Goal: Contribute content

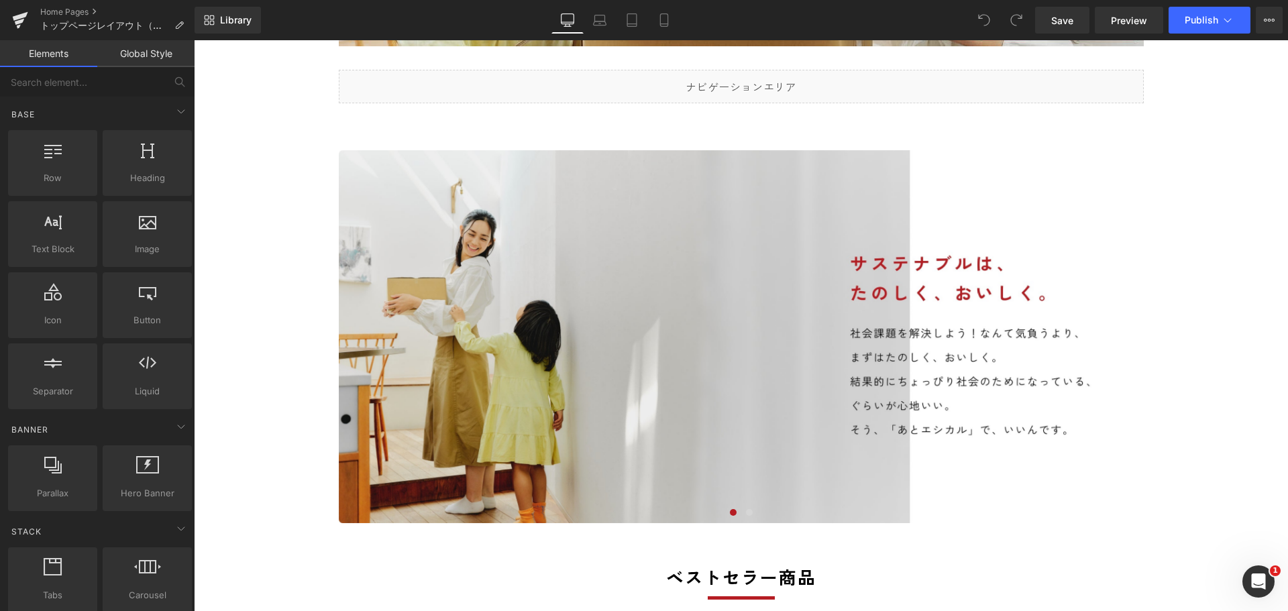
scroll to position [402, 0]
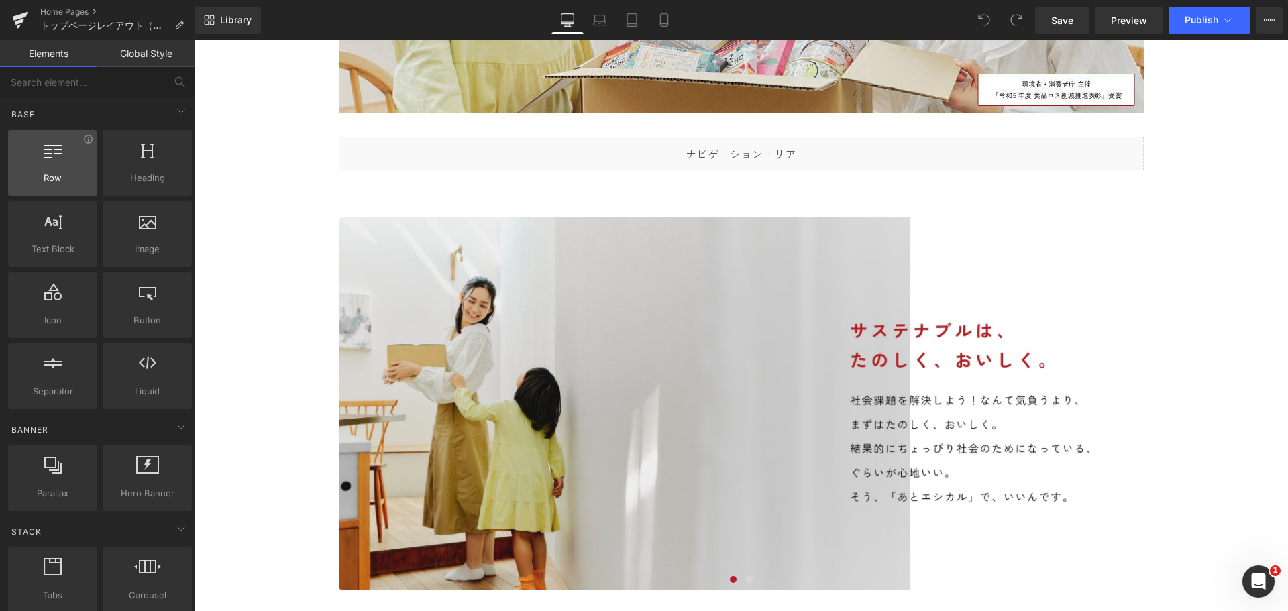
click at [56, 188] on div "Row rows, columns, layouts, div" at bounding box center [52, 163] width 89 height 66
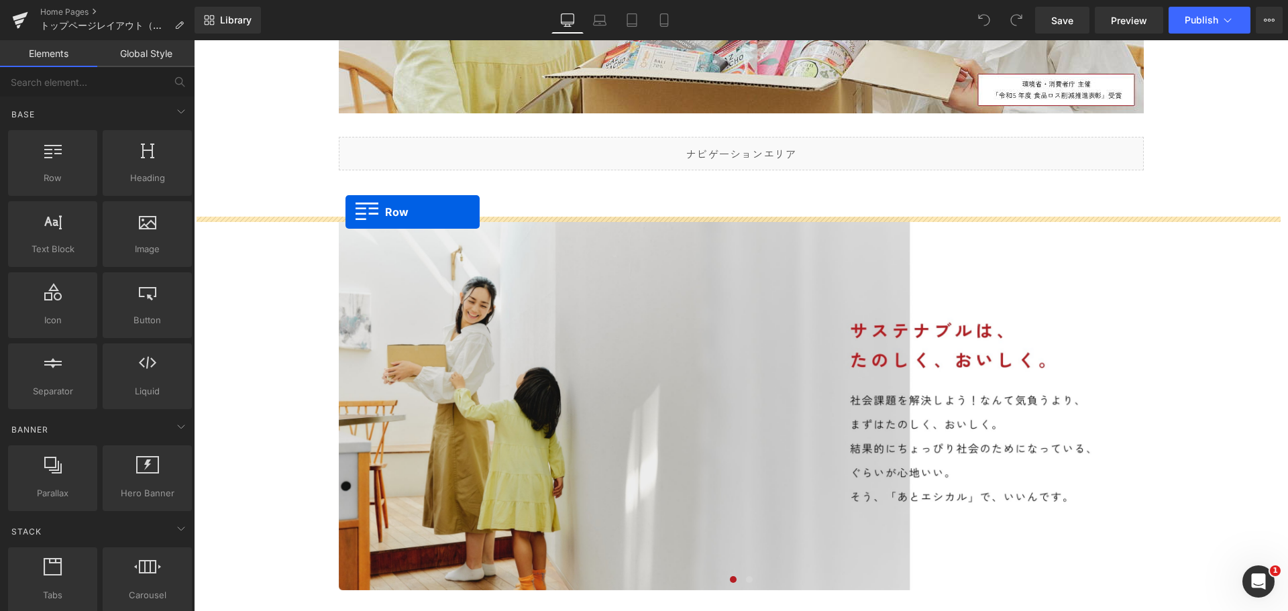
drag, startPoint x: 241, startPoint y: 199, endPoint x: 345, endPoint y: 212, distance: 104.7
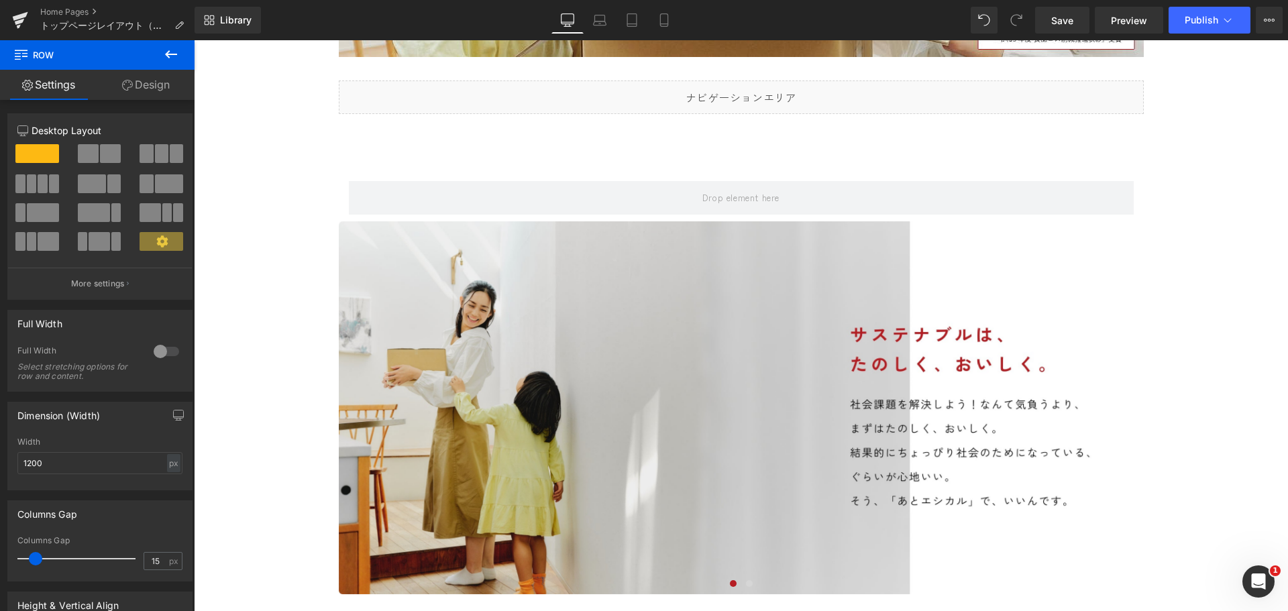
scroll to position [537, 0]
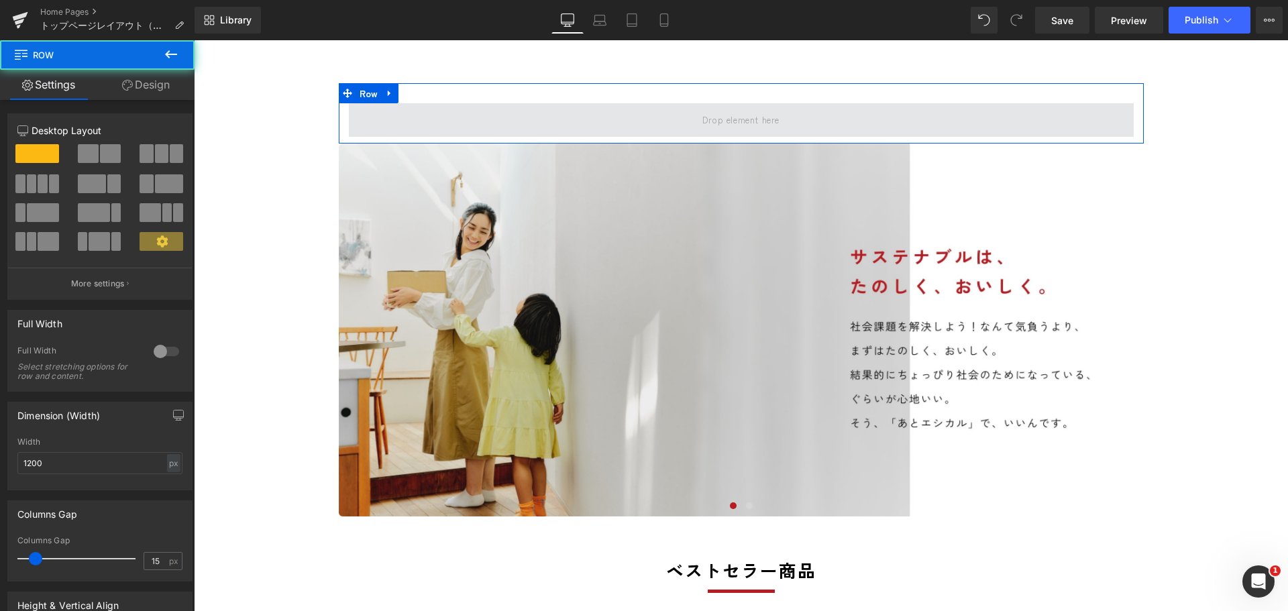
click at [447, 128] on span at bounding box center [741, 120] width 785 height 34
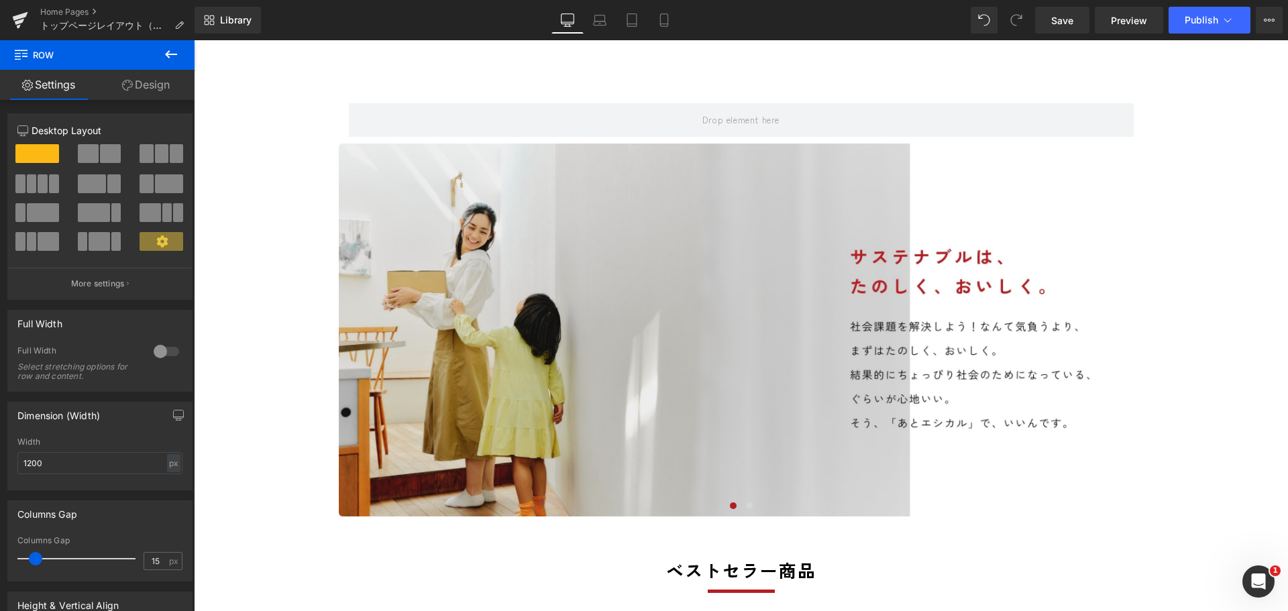
click at [175, 58] on icon at bounding box center [171, 54] width 16 height 16
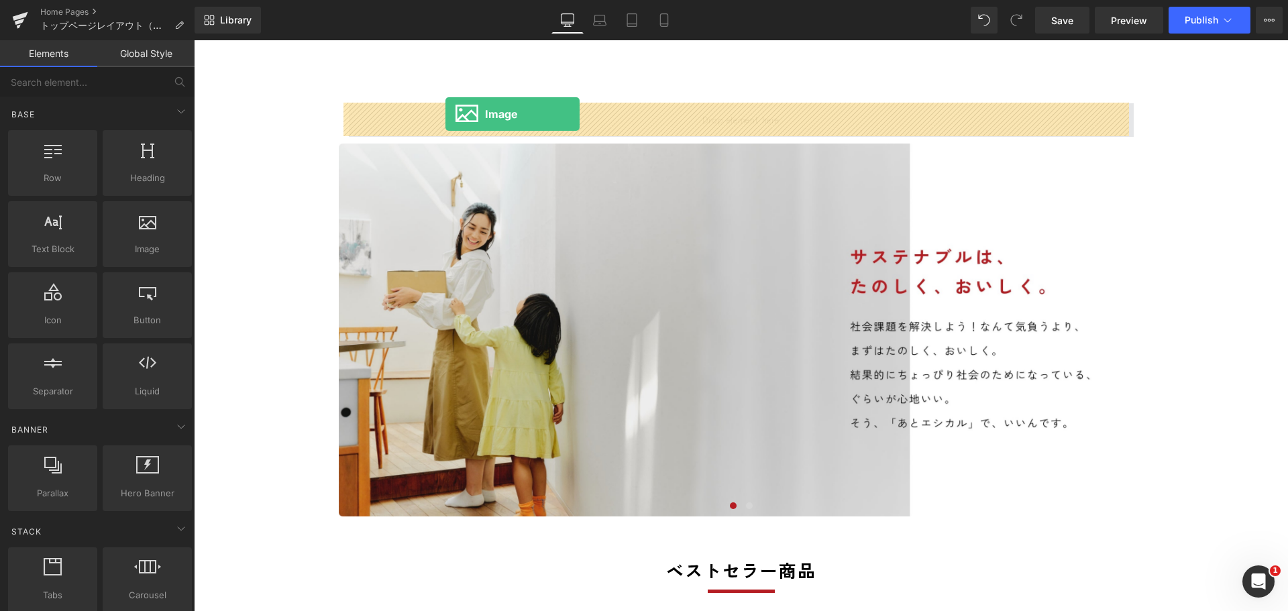
drag, startPoint x: 340, startPoint y: 283, endPoint x: 445, endPoint y: 114, distance: 199.2
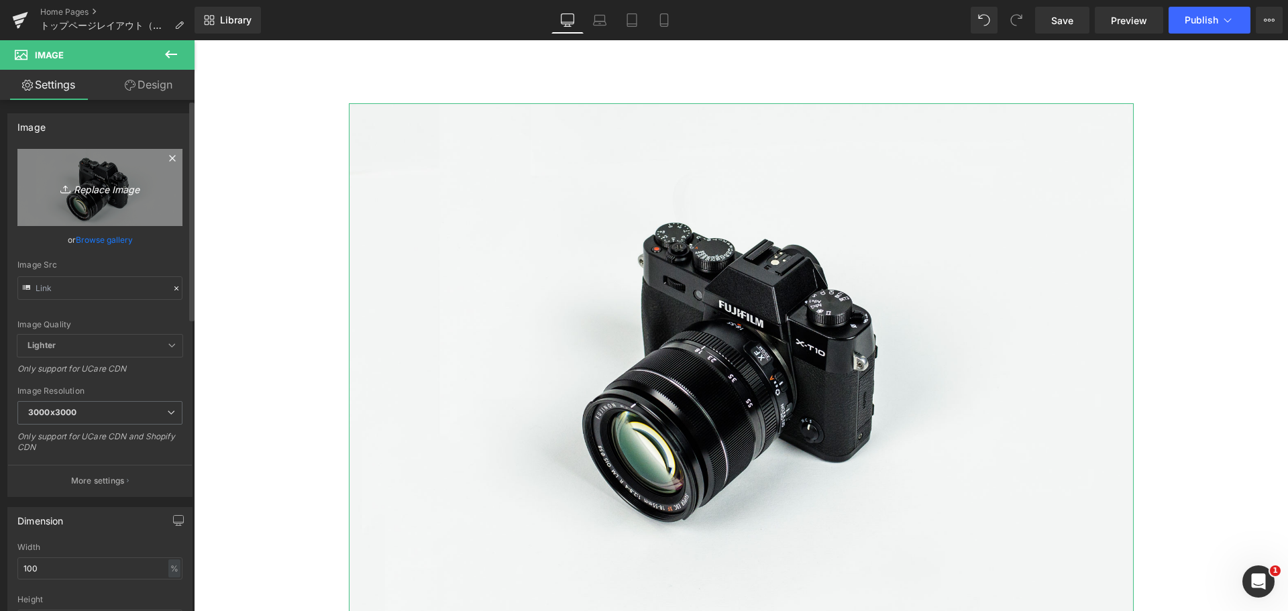
click at [96, 174] on link "Replace Image" at bounding box center [99, 187] width 165 height 77
type input "C:\fakepath\komepack.jpg"
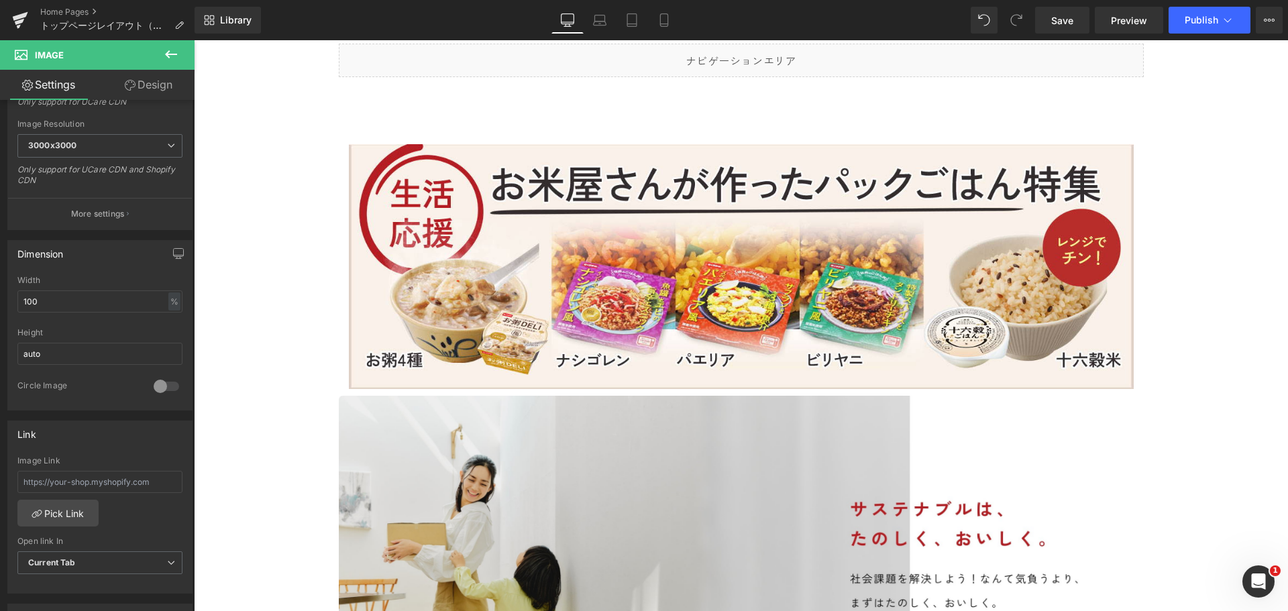
scroll to position [604, 0]
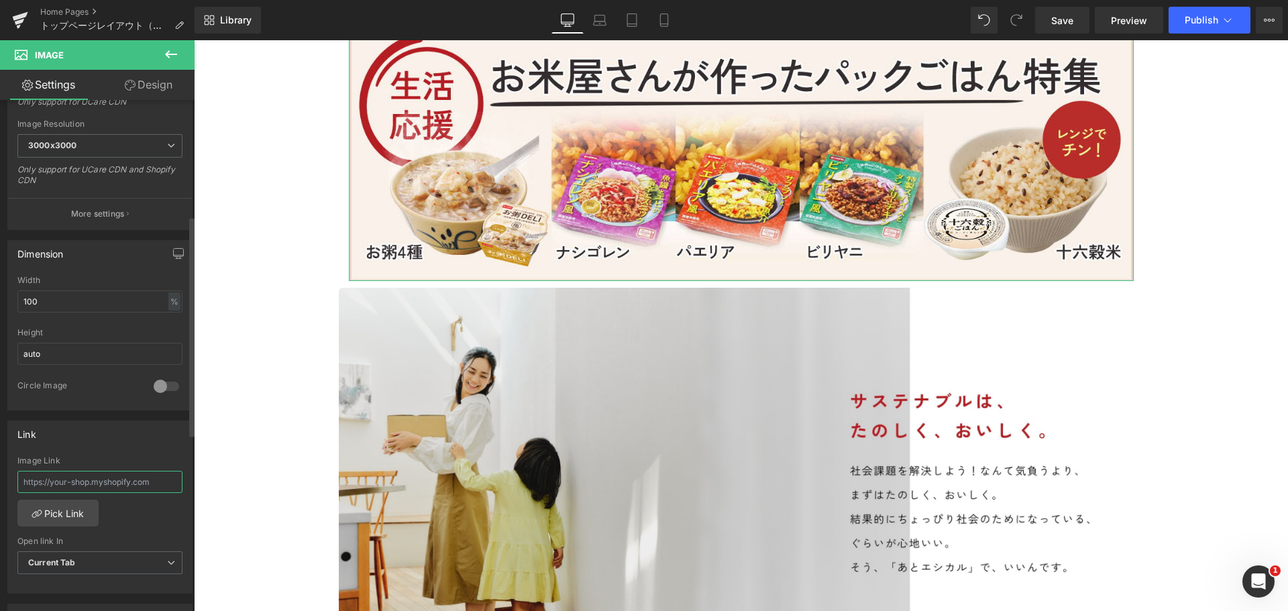
click at [146, 484] on input "text" at bounding box center [99, 482] width 165 height 22
paste input "[URL][DOMAIN_NAME]"
type input "[URL][DOMAIN_NAME]"
click at [170, 568] on span "Current Tab" at bounding box center [99, 562] width 165 height 23
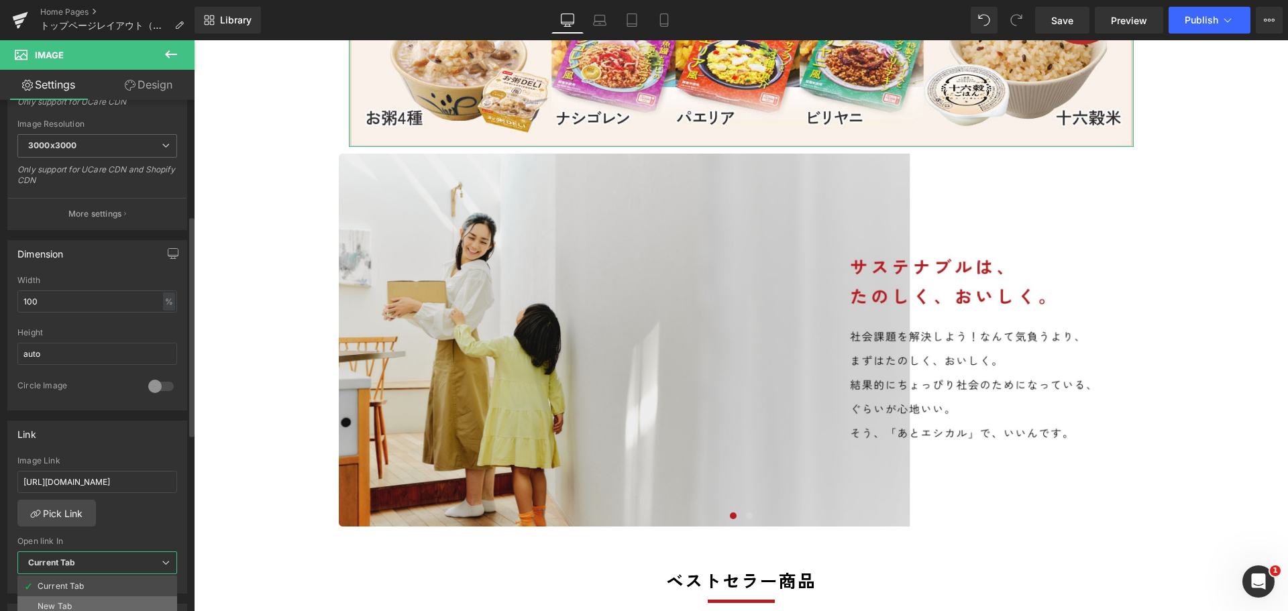
click at [118, 605] on li "New Tab" at bounding box center [97, 606] width 160 height 20
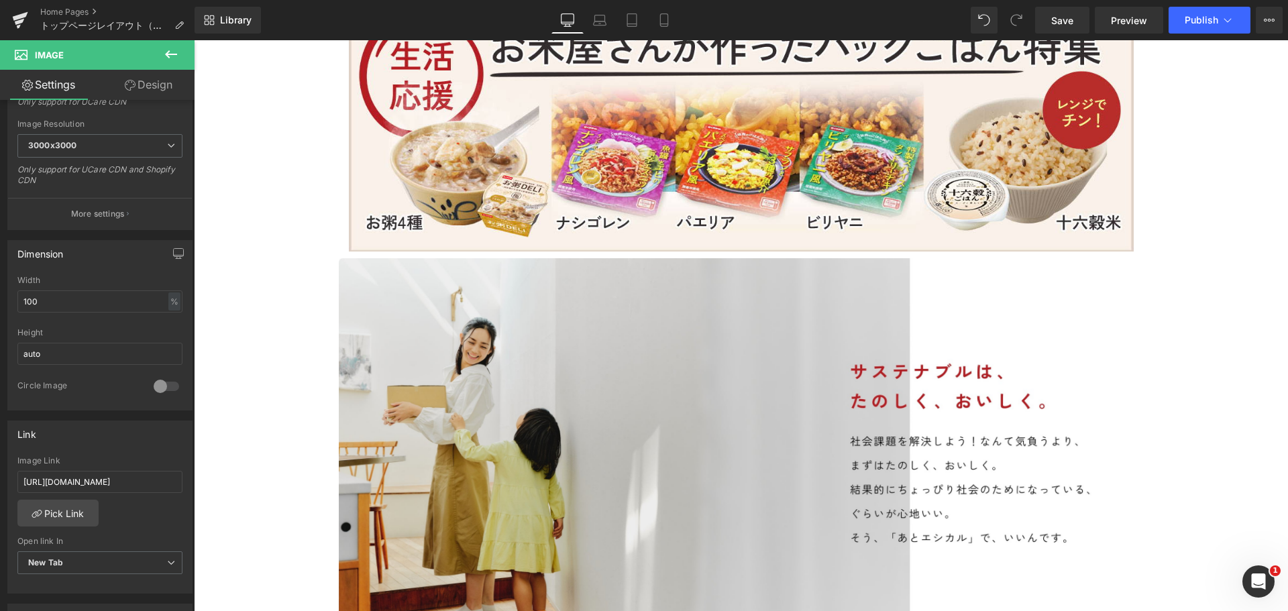
scroll to position [537, 0]
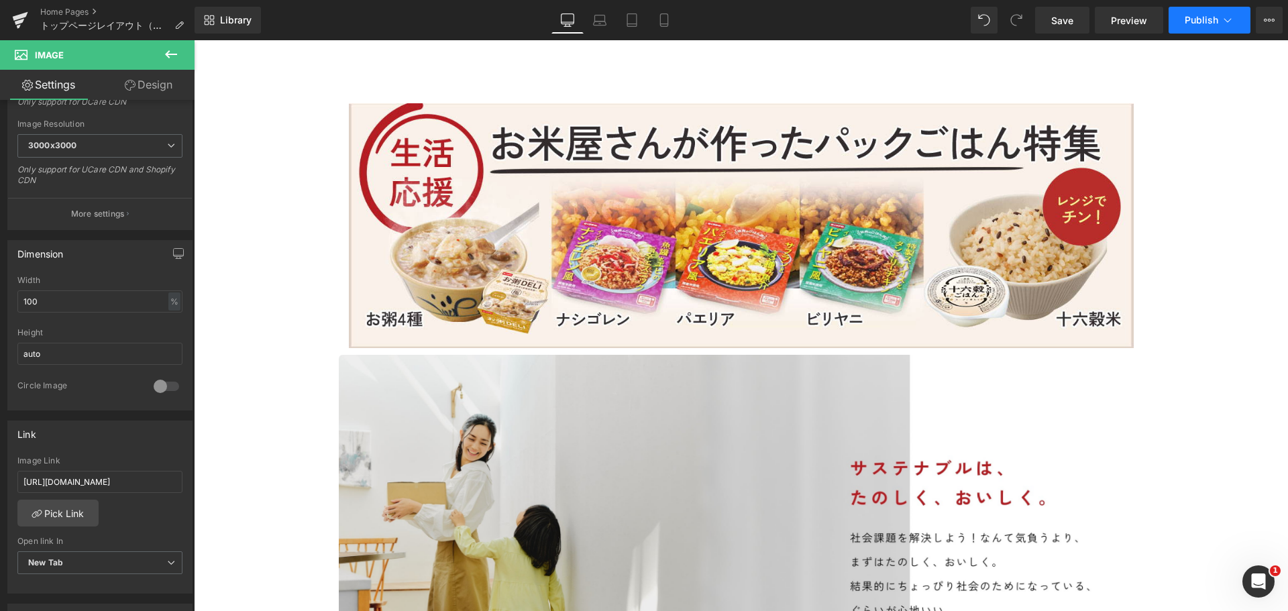
click at [1228, 25] on icon at bounding box center [1227, 19] width 13 height 13
click at [1054, 30] on link "Save" at bounding box center [1062, 20] width 54 height 27
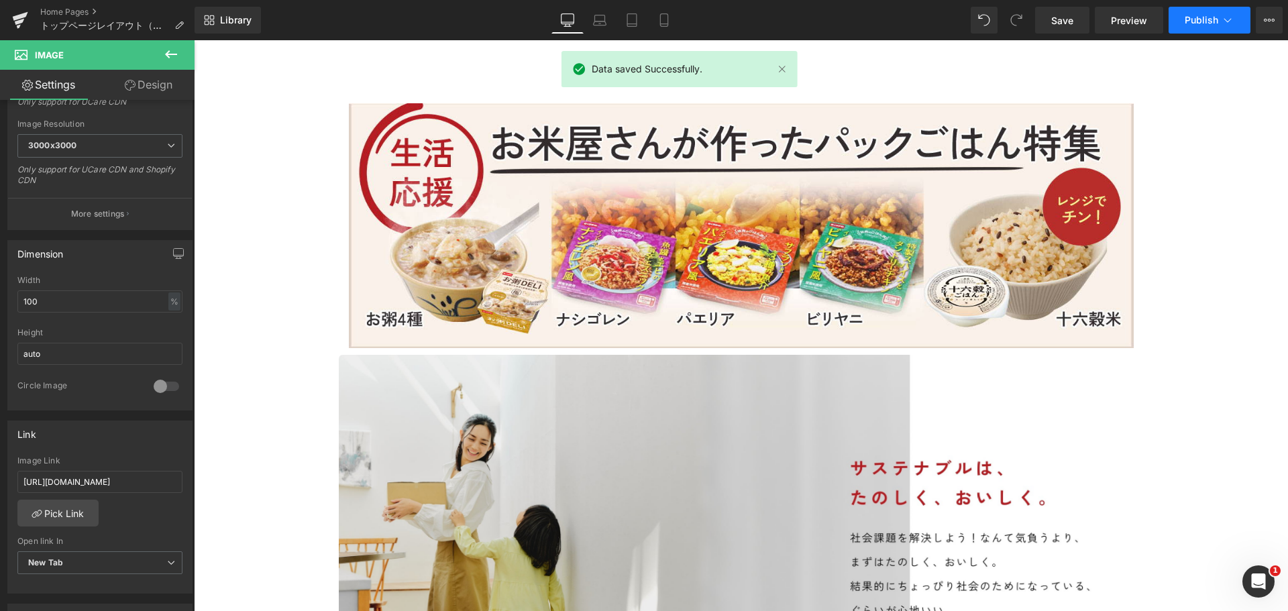
click at [1228, 14] on icon at bounding box center [1227, 19] width 13 height 13
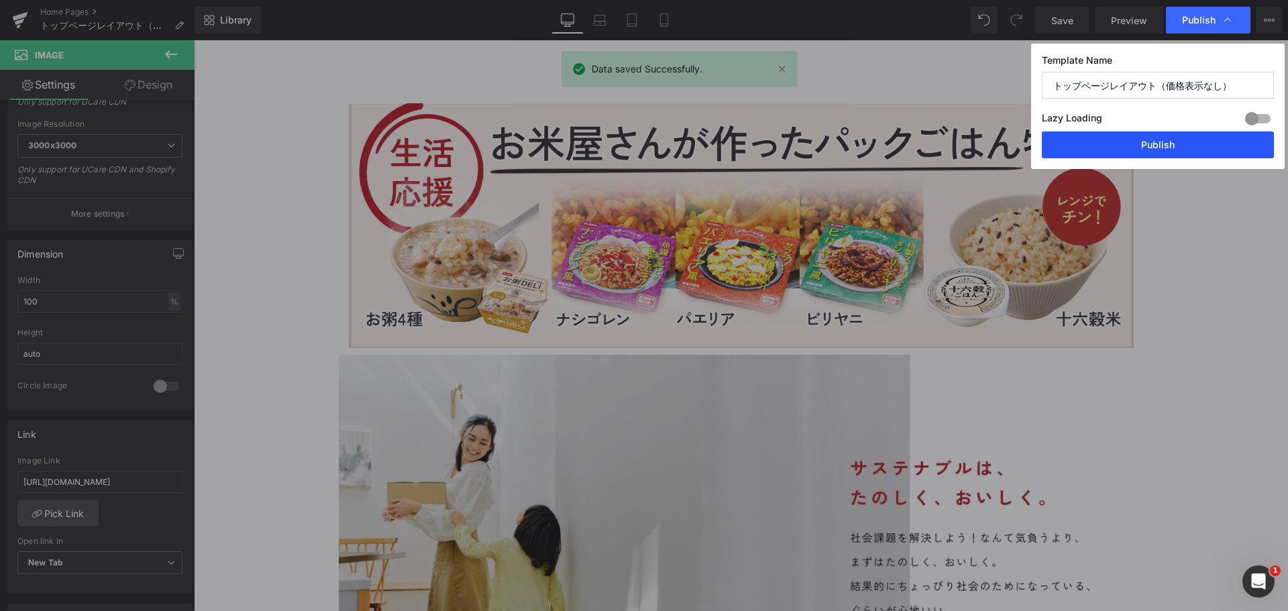
click at [1170, 156] on button "Publish" at bounding box center [1158, 144] width 232 height 27
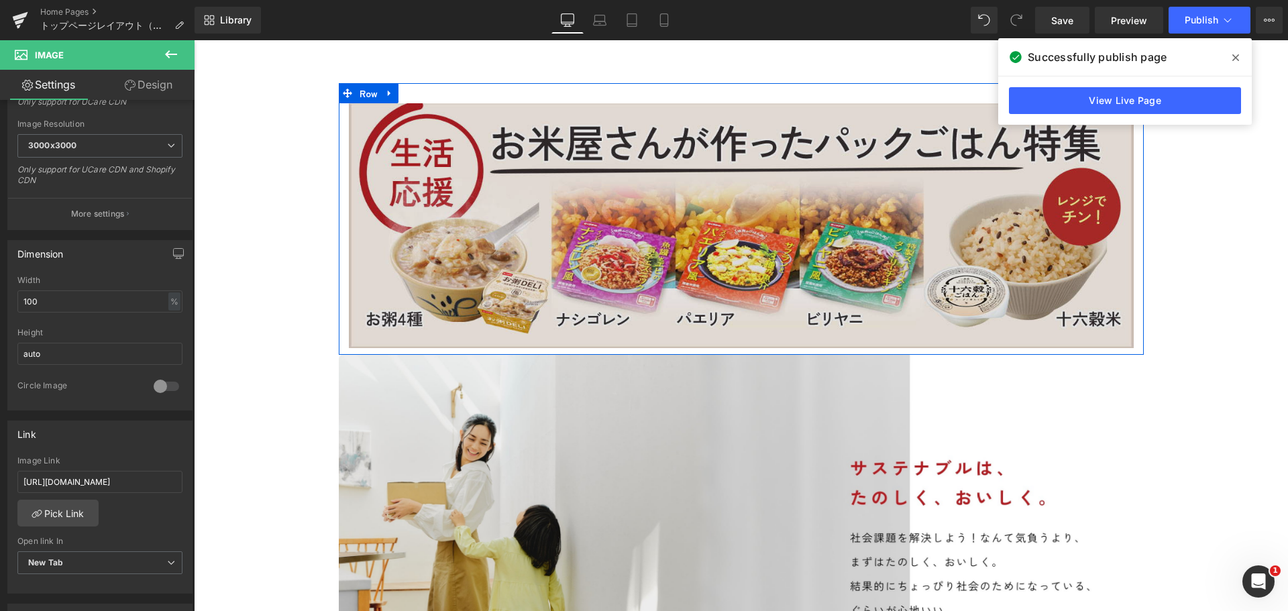
click at [459, 93] on div "Image Row" at bounding box center [741, 219] width 805 height 272
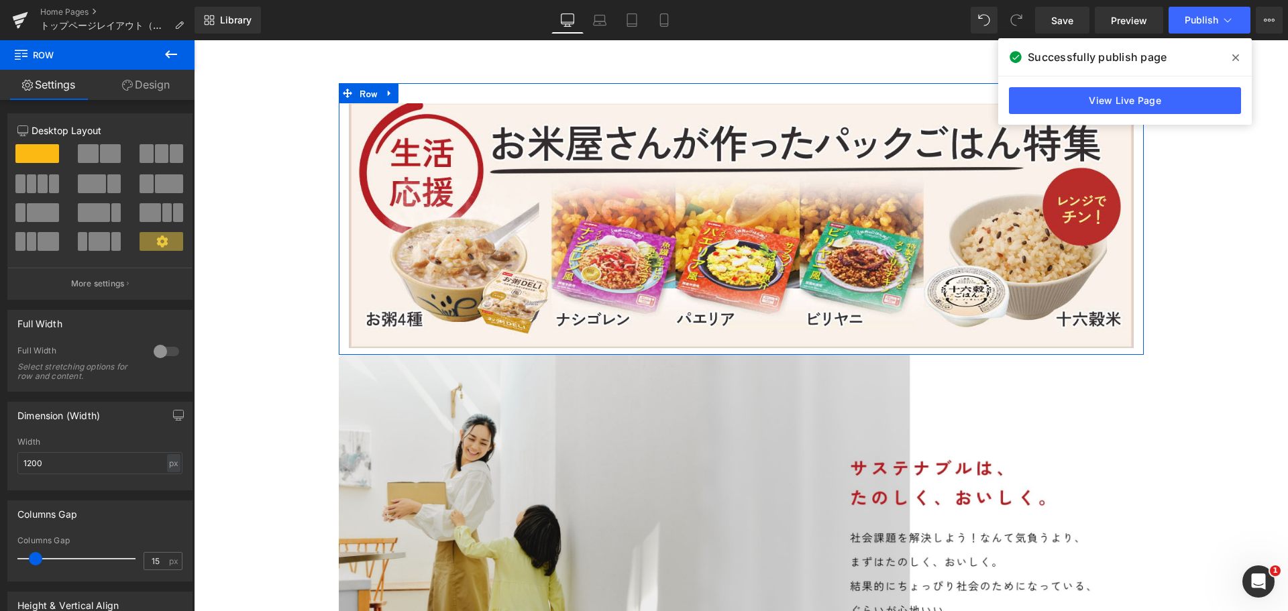
click at [1128, 345] on div "Image" at bounding box center [741, 226] width 805 height 246
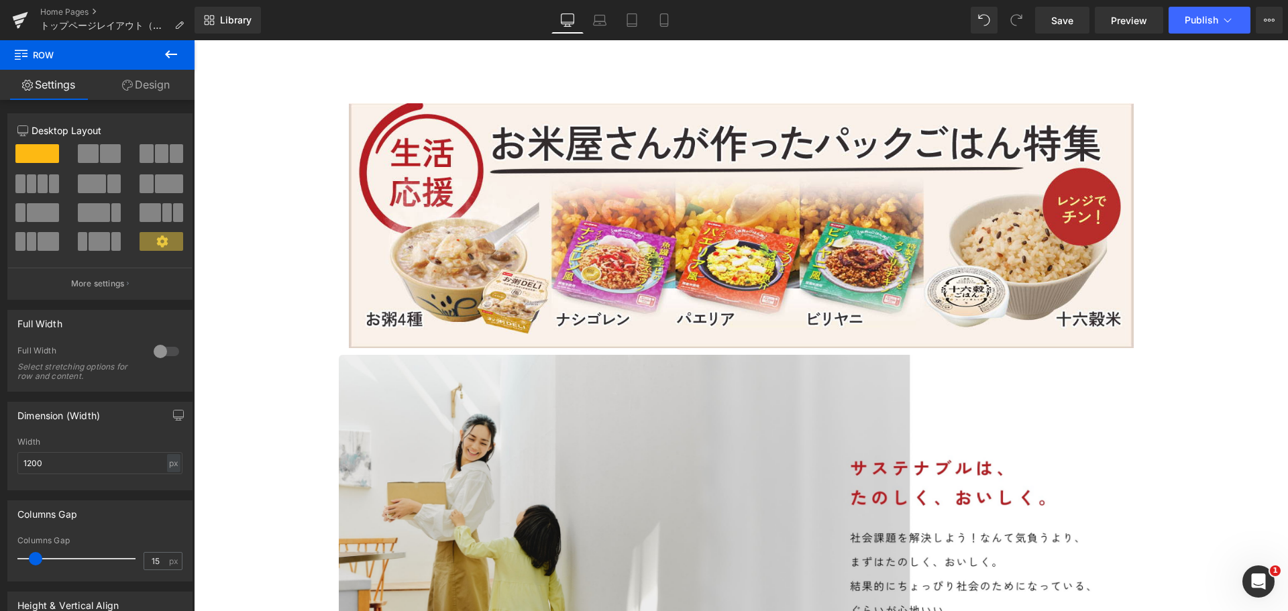
click at [159, 55] on button at bounding box center [171, 55] width 47 height 30
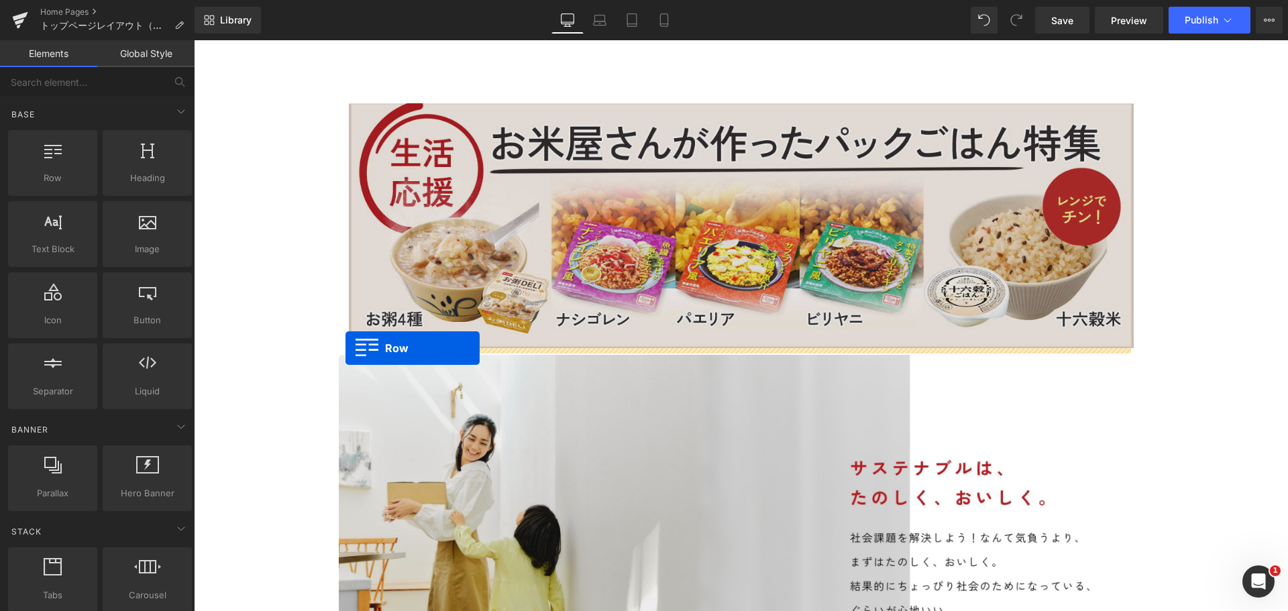
drag, startPoint x: 239, startPoint y: 207, endPoint x: 346, endPoint y: 343, distance: 173.9
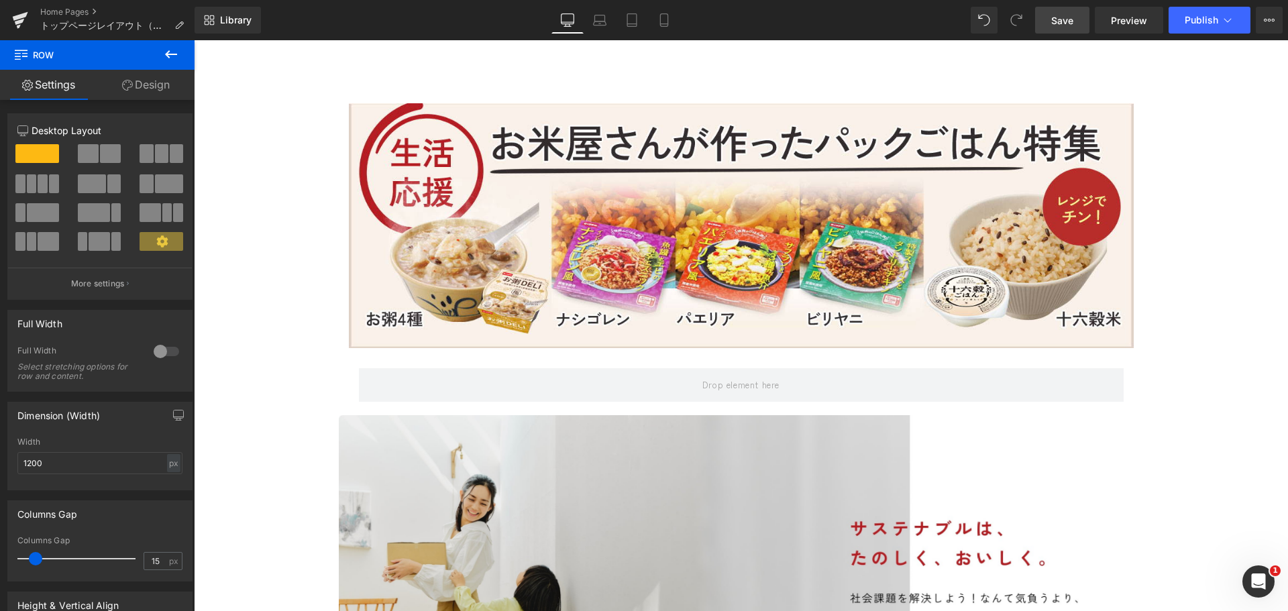
click at [1056, 23] on span "Save" at bounding box center [1062, 20] width 22 height 14
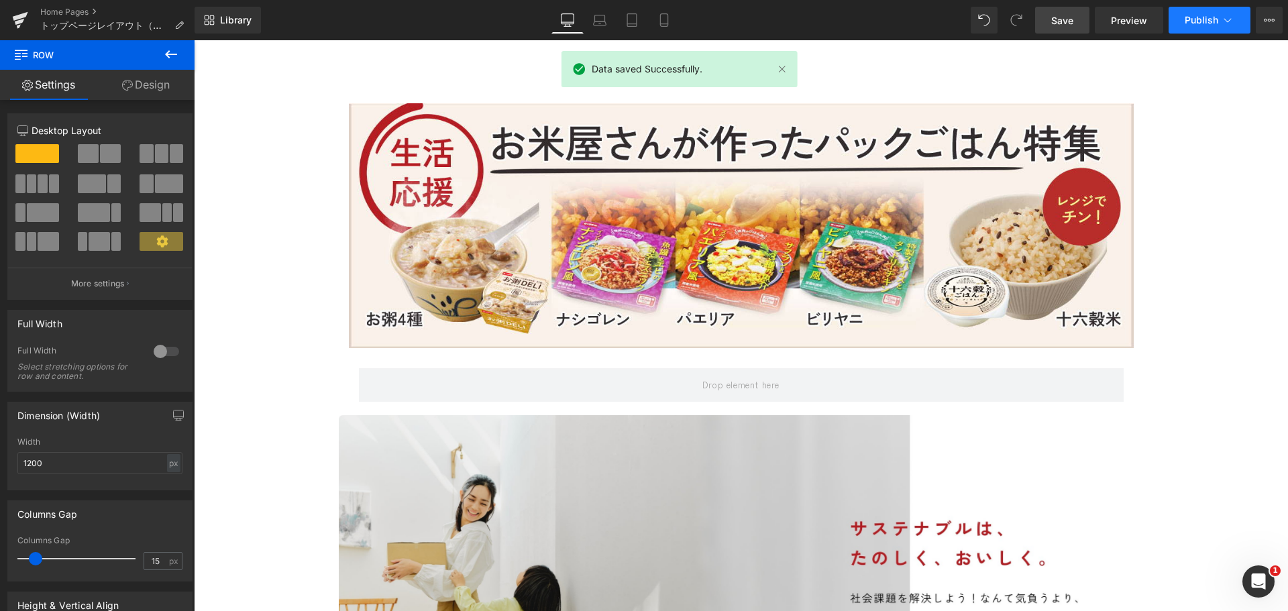
click at [1192, 19] on span "Publish" at bounding box center [1202, 20] width 34 height 11
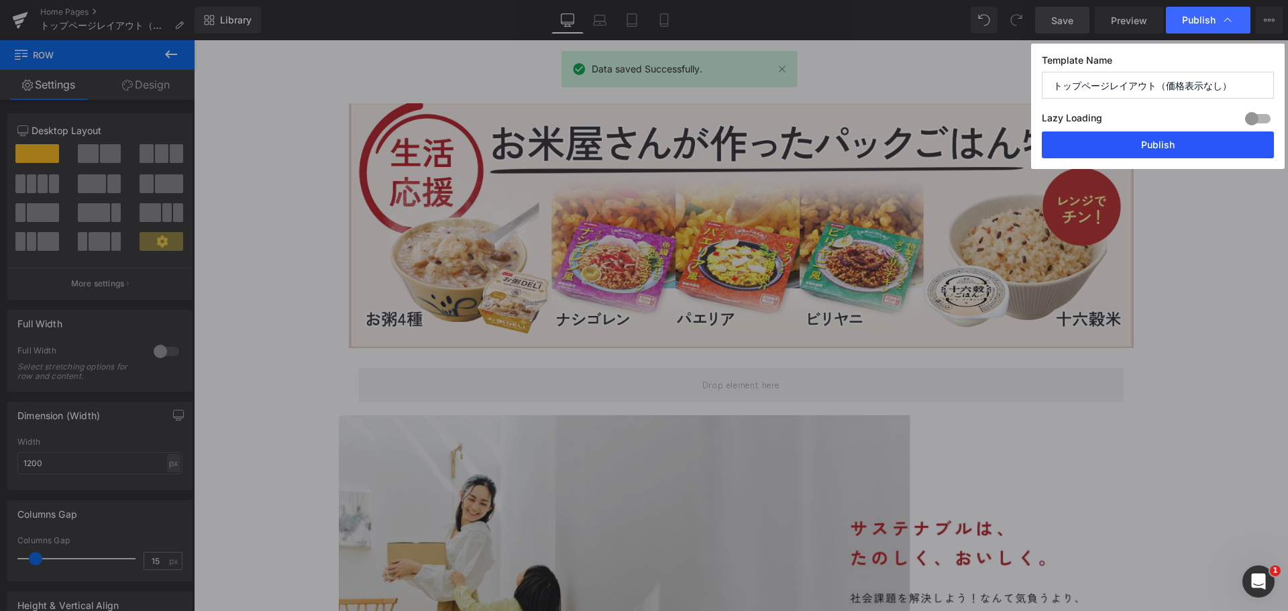
click at [1150, 143] on button "Publish" at bounding box center [1158, 144] width 232 height 27
